Goal: Complete application form: Complete application form

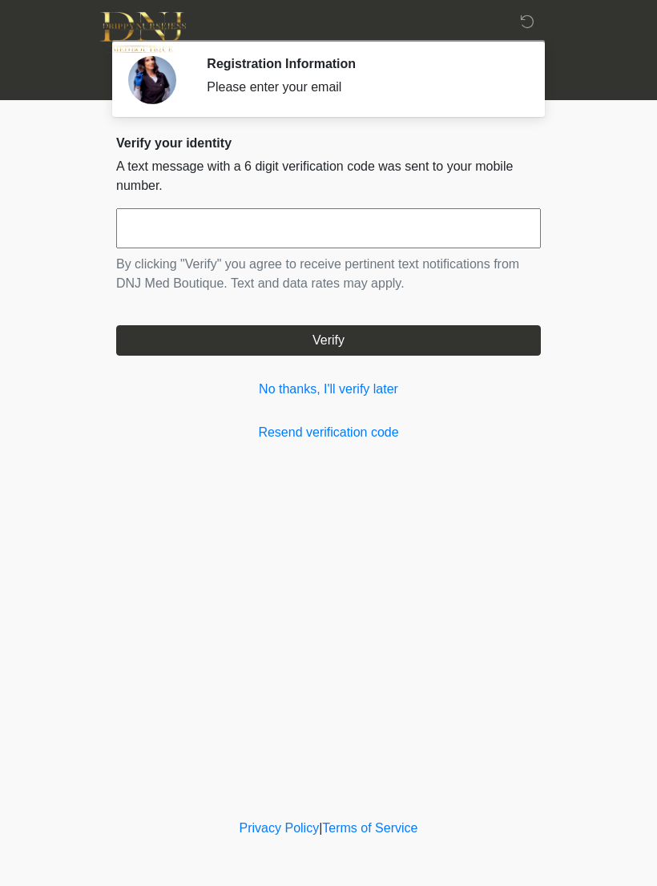
click at [362, 385] on link "No thanks, I'll verify later" at bounding box center [328, 389] width 424 height 19
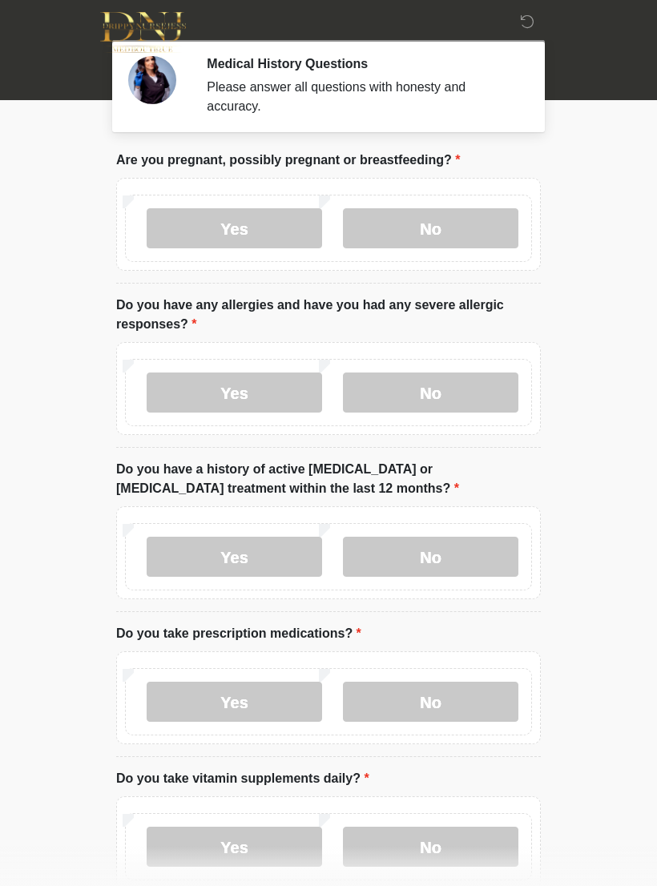
click at [472, 226] on label "No" at bounding box center [430, 228] width 175 height 40
click at [449, 383] on label "No" at bounding box center [430, 392] width 175 height 40
click at [461, 550] on label "No" at bounding box center [430, 557] width 175 height 40
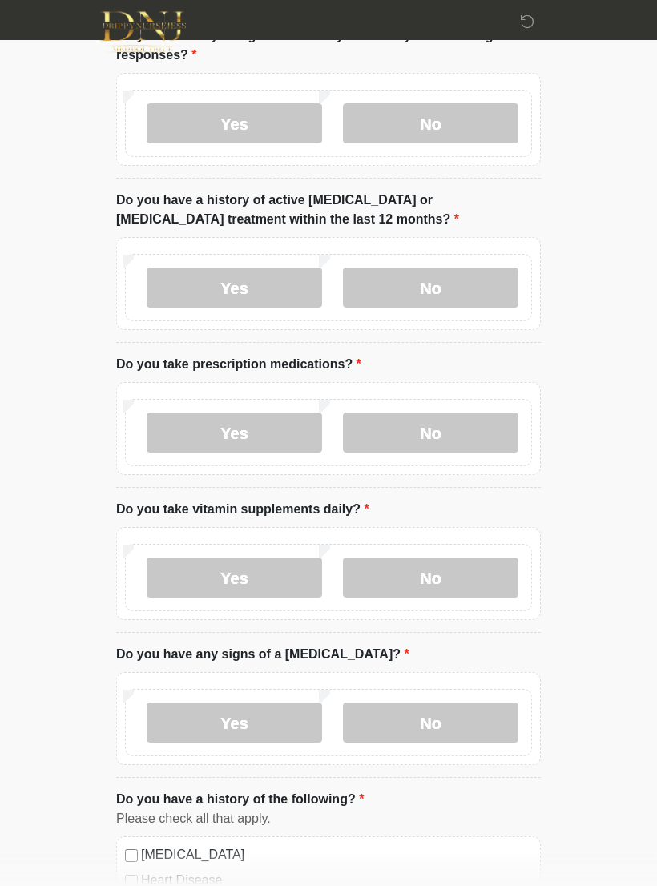
click at [444, 422] on label "No" at bounding box center [430, 433] width 175 height 40
click at [268, 582] on label "Yes" at bounding box center [234, 577] width 175 height 40
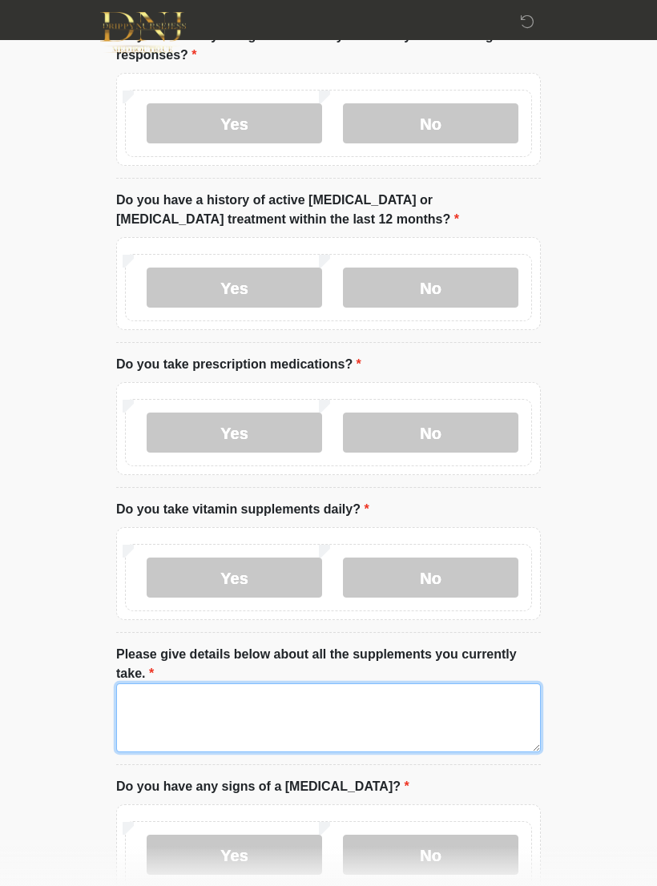
click at [239, 704] on textarea "Please give details below about all the supplements you currently take." at bounding box center [328, 717] width 424 height 69
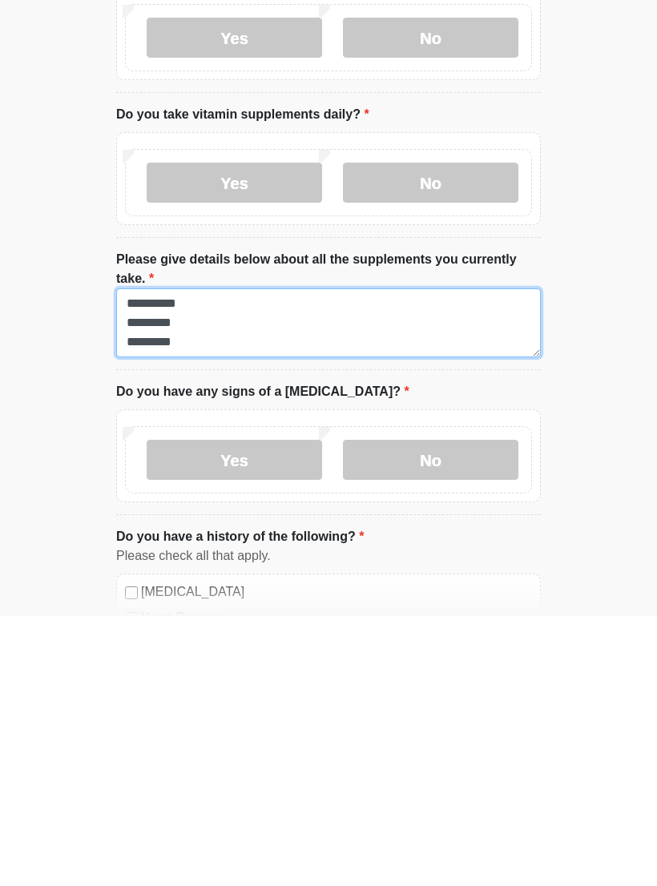
type textarea "**********"
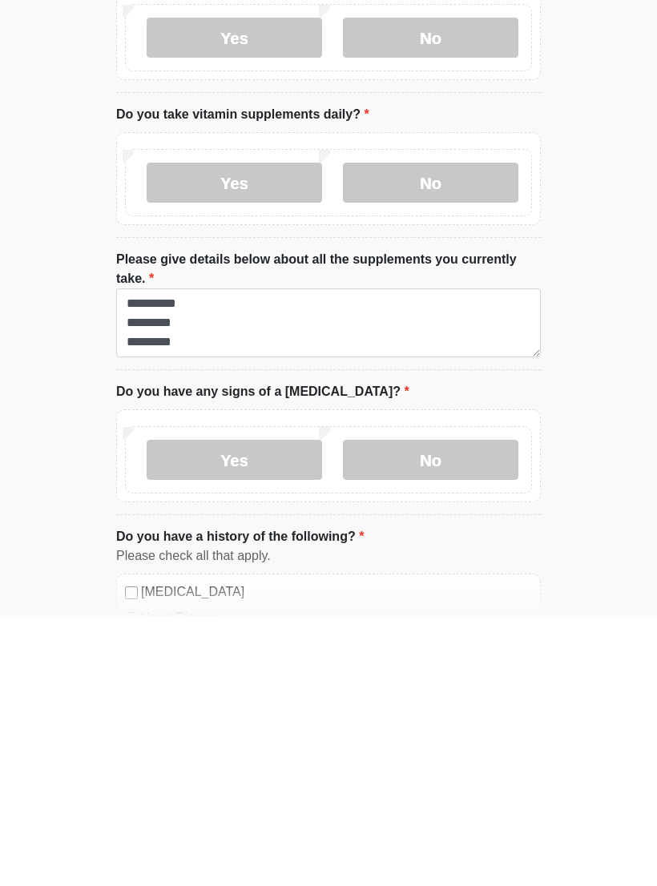
click at [444, 709] on label "No" at bounding box center [430, 729] width 175 height 40
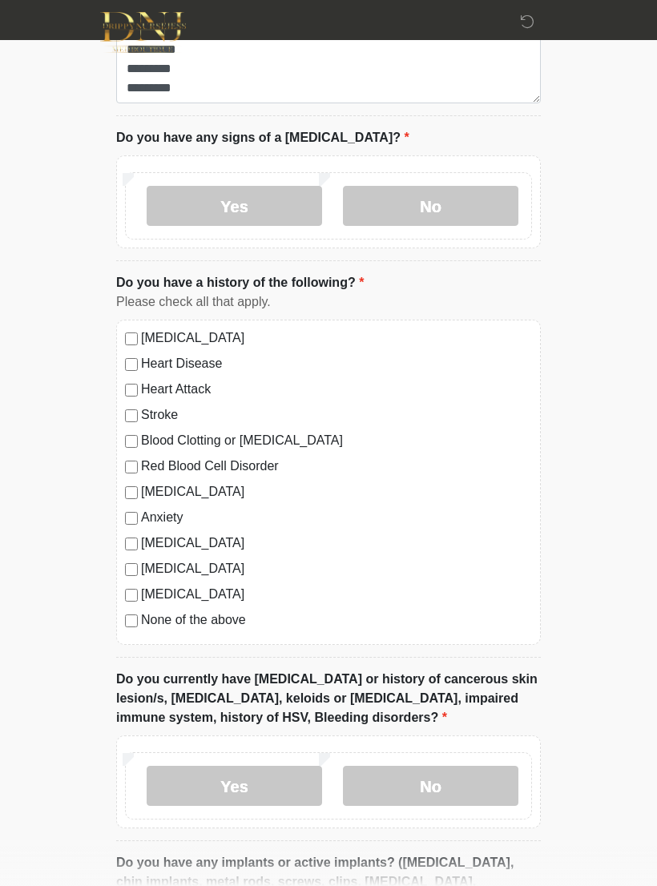
scroll to position [919, 0]
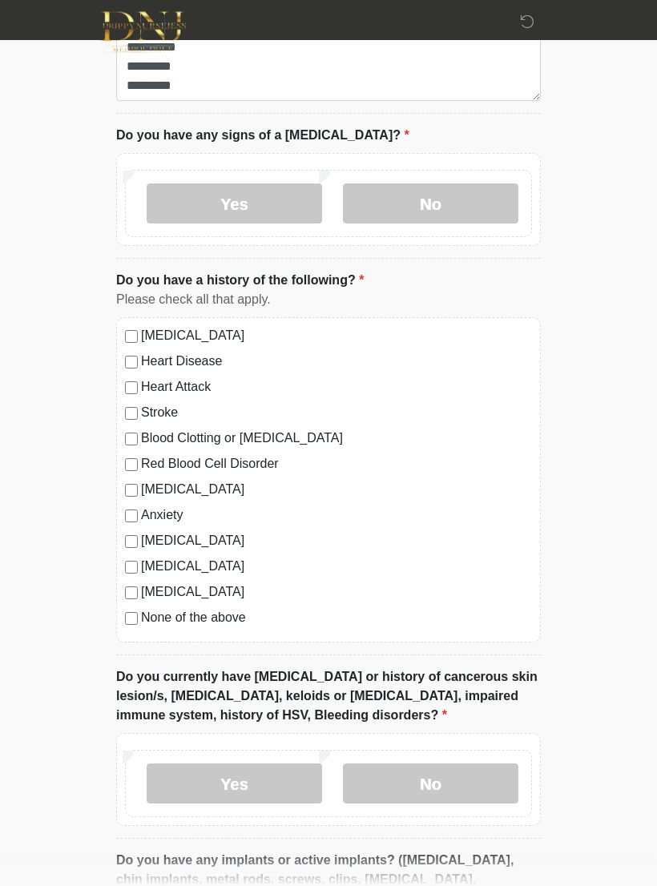
click at [170, 622] on label "None of the above" at bounding box center [336, 618] width 391 height 19
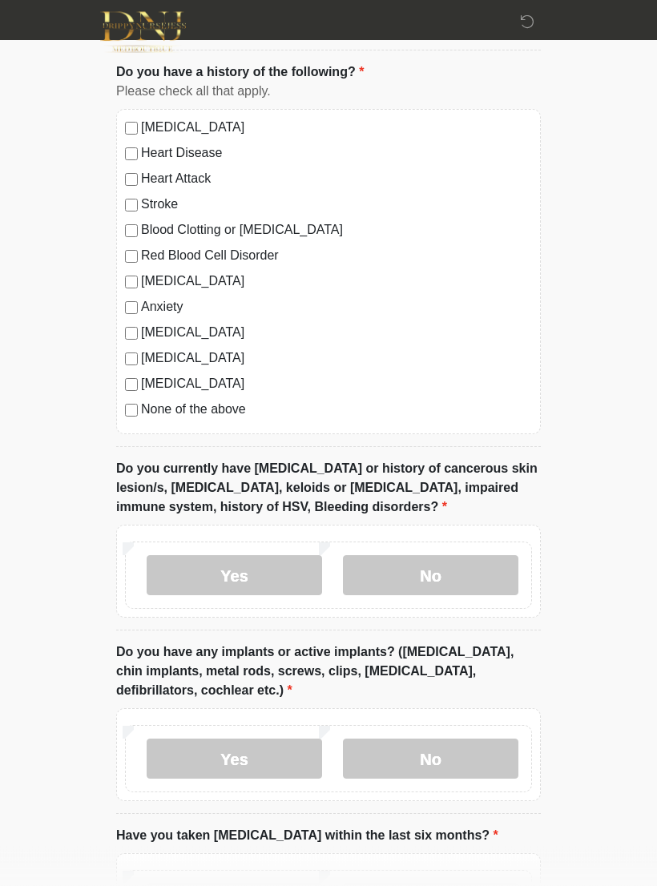
scroll to position [1154, 0]
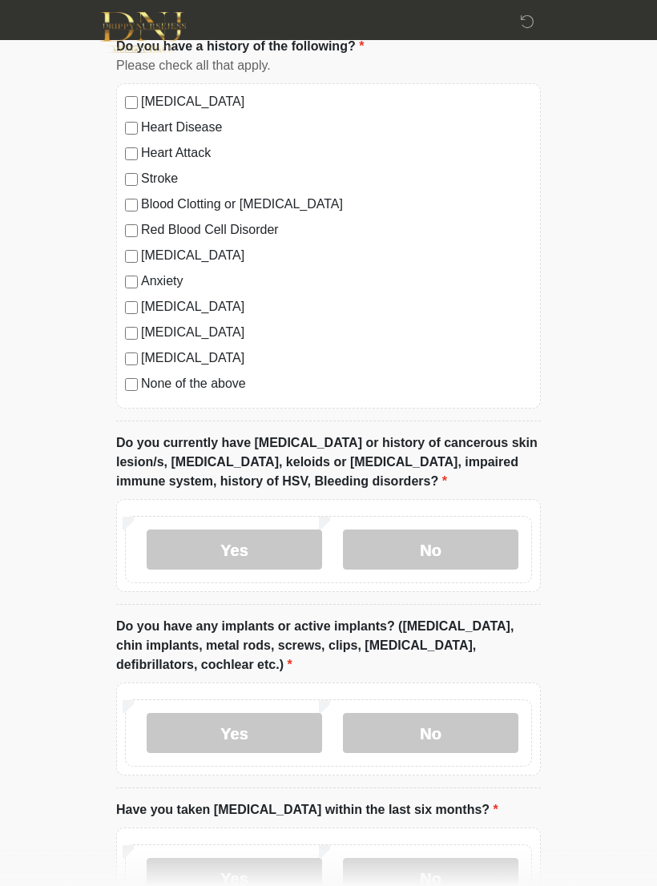
click at [441, 555] on label "No" at bounding box center [430, 549] width 175 height 40
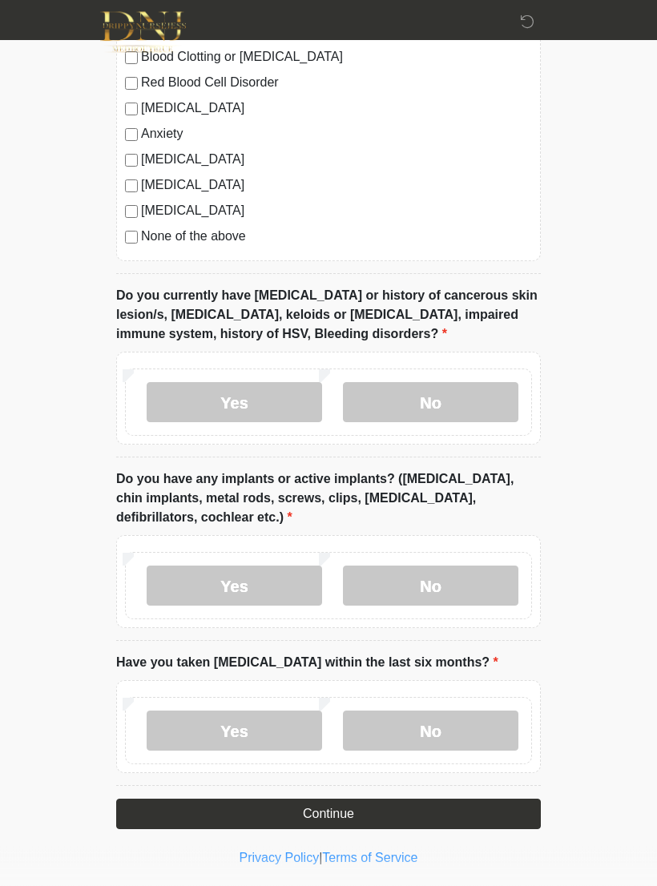
scroll to position [1302, 0]
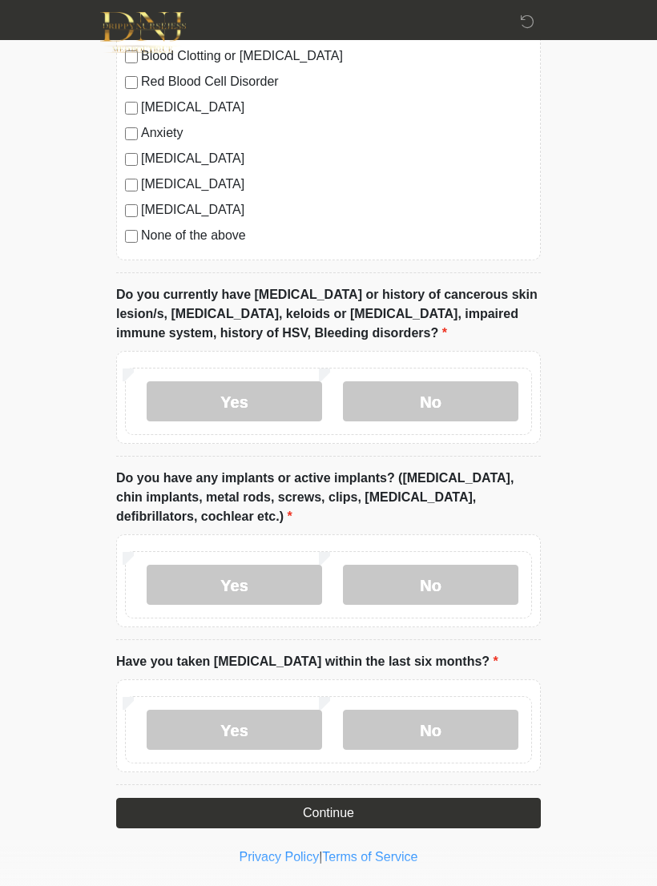
click at [253, 588] on label "Yes" at bounding box center [234, 585] width 175 height 40
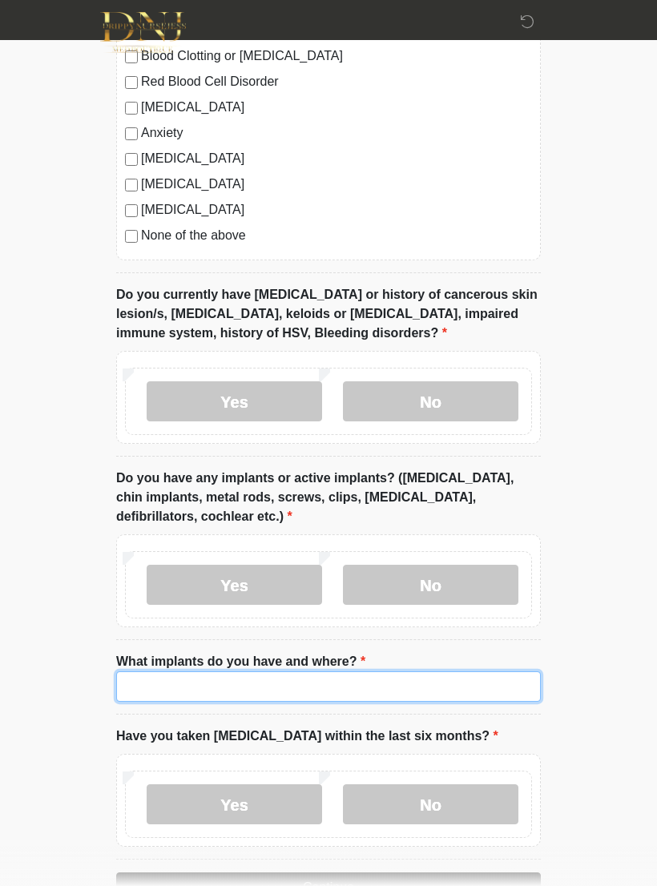
click at [281, 675] on input "What implants do you have and where?" at bounding box center [328, 686] width 424 height 30
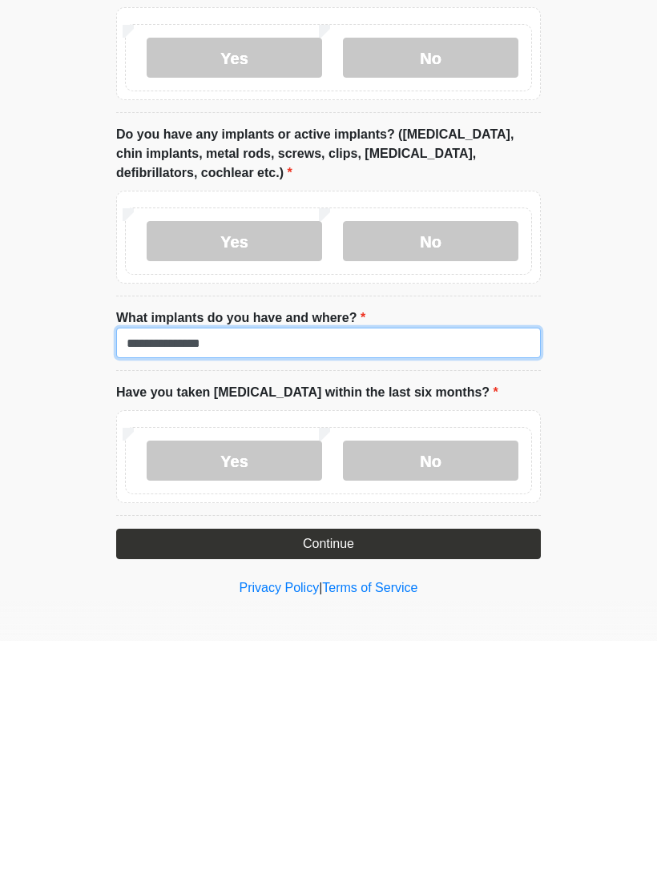
type input "**********"
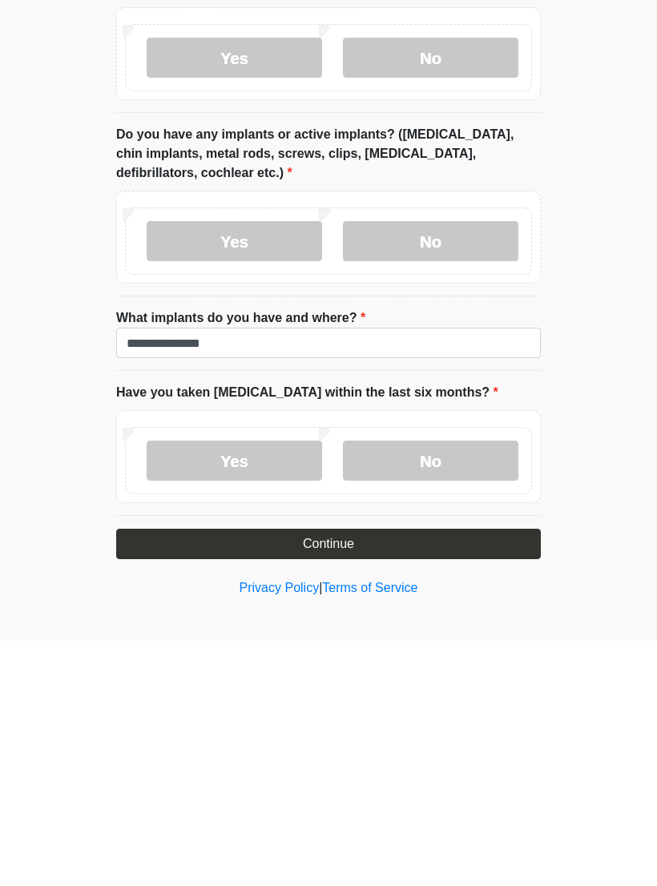
click at [468, 685] on label "No" at bounding box center [430, 705] width 175 height 40
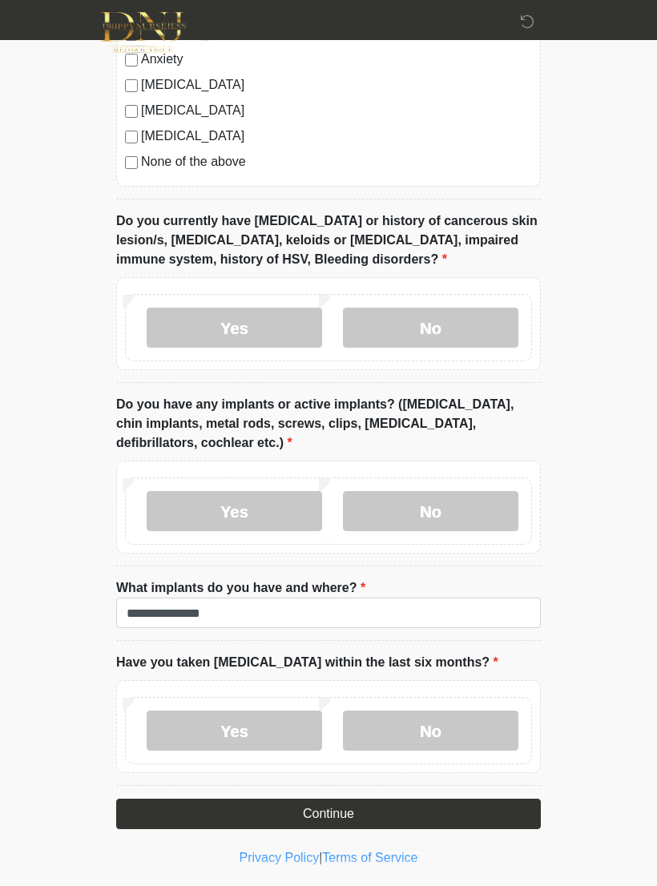
click at [462, 798] on button "Continue" at bounding box center [328, 813] width 424 height 30
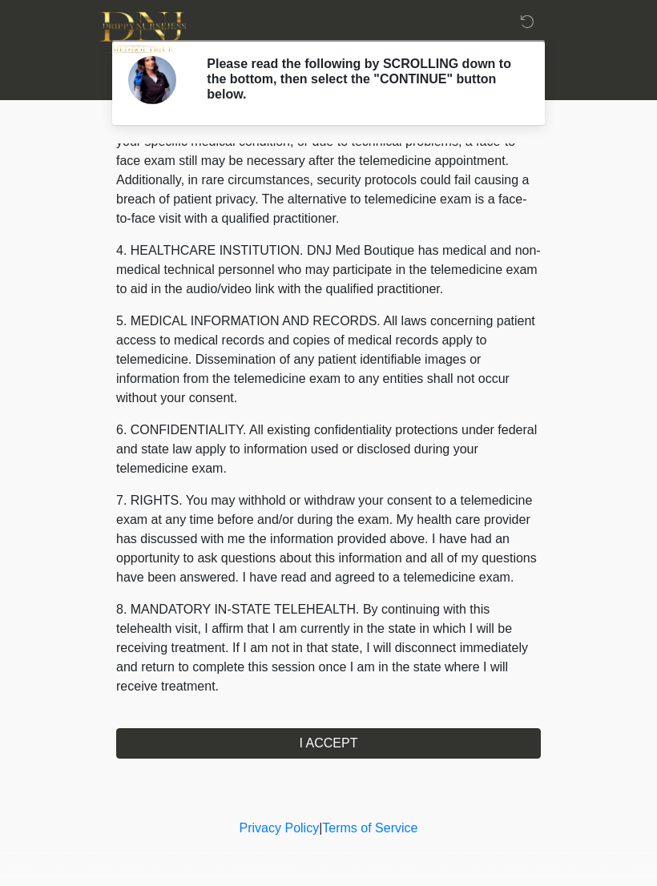
scroll to position [364, 0]
click at [376, 742] on button "I ACCEPT" at bounding box center [328, 743] width 424 height 30
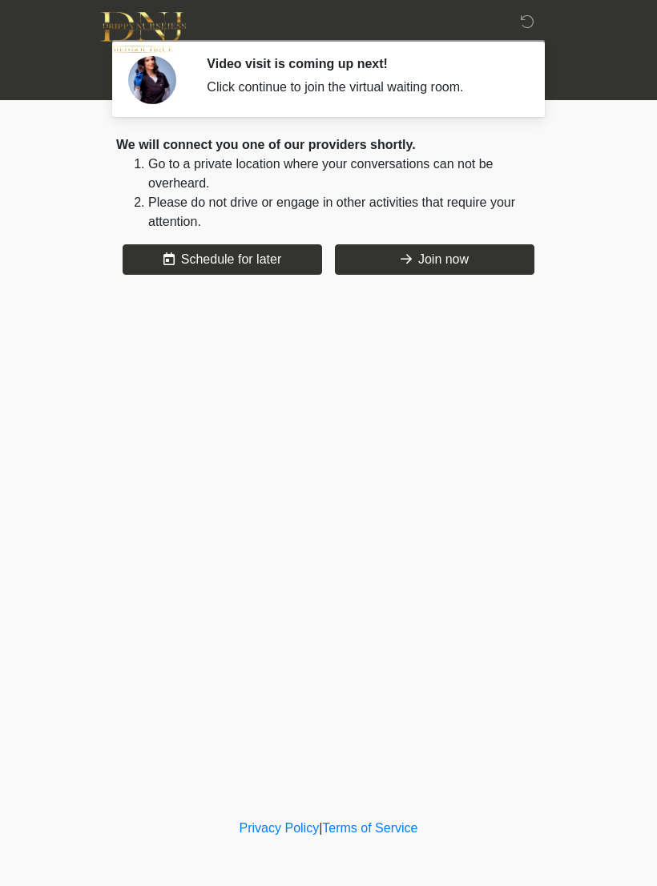
click at [470, 260] on button "Join now" at bounding box center [434, 259] width 199 height 30
